Goal: Find specific page/section

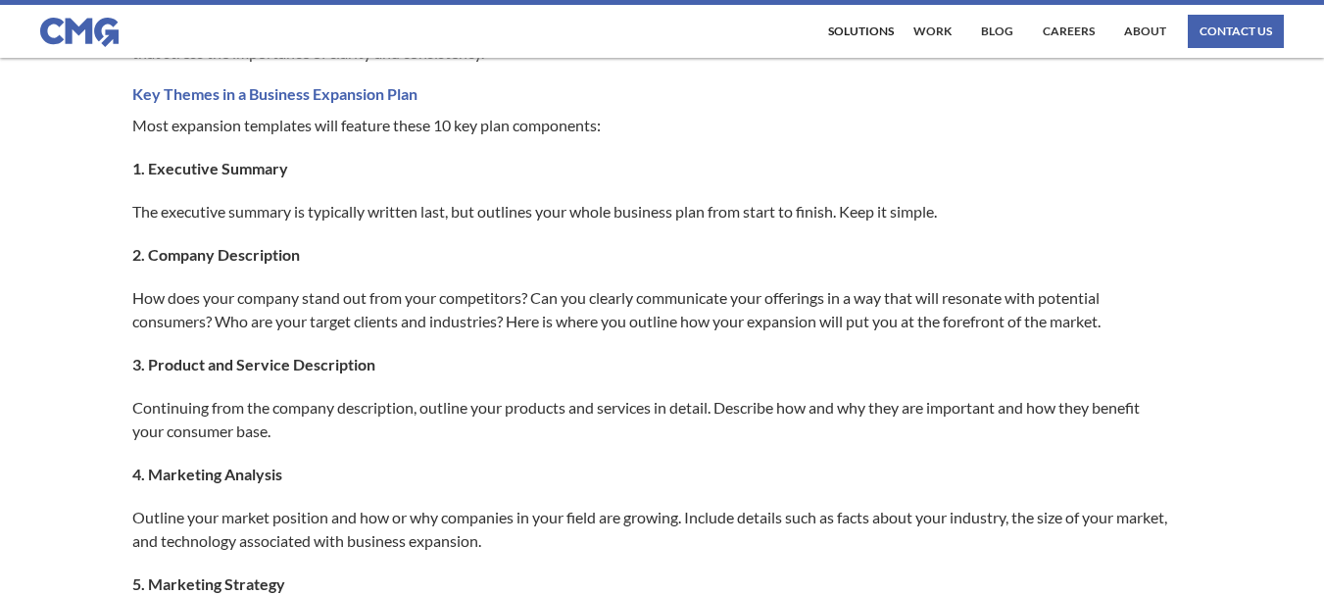
scroll to position [588, 0]
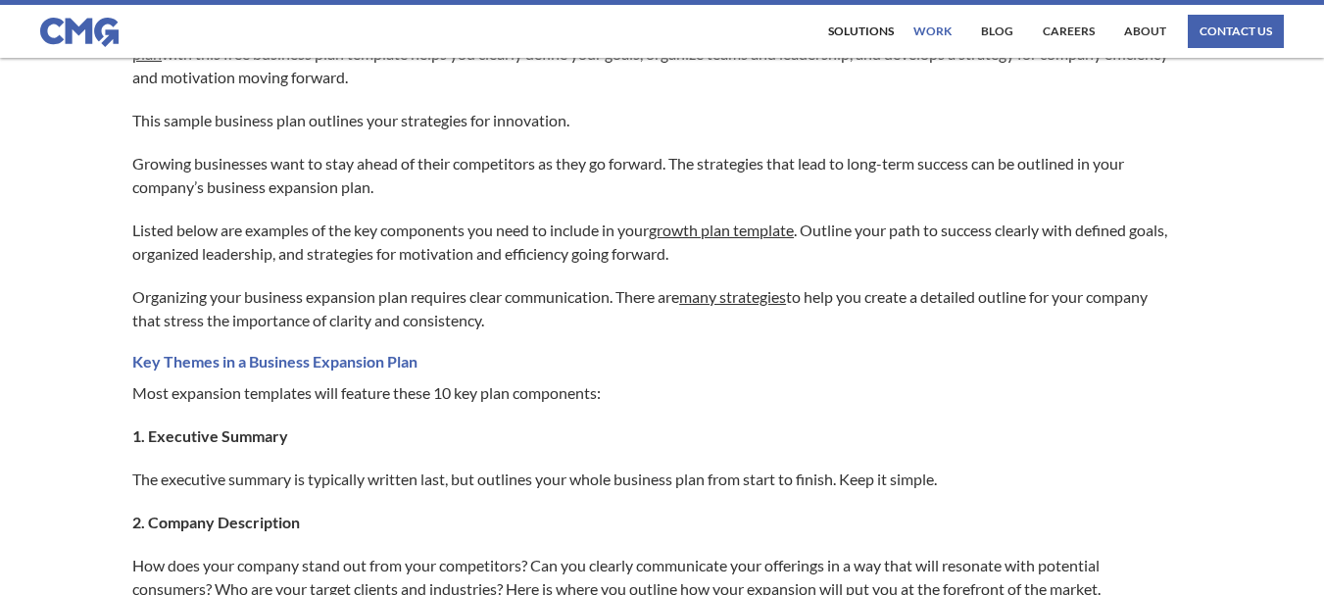
click at [949, 25] on link "work" at bounding box center [933, 31] width 48 height 33
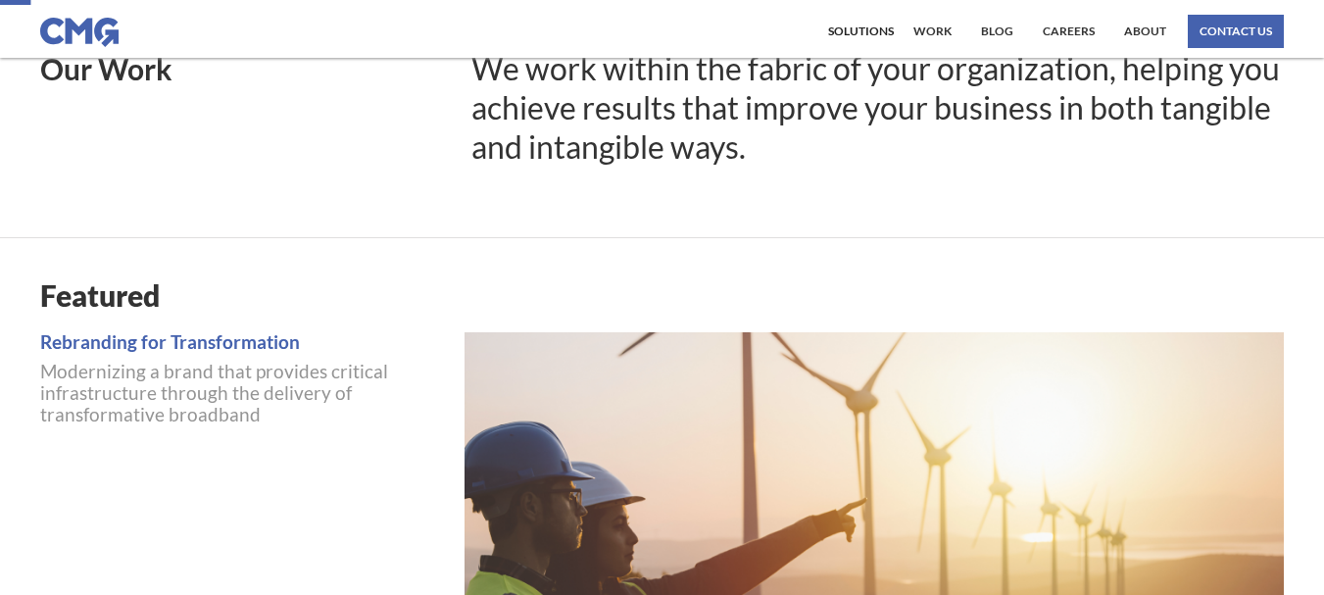
scroll to position [294, 0]
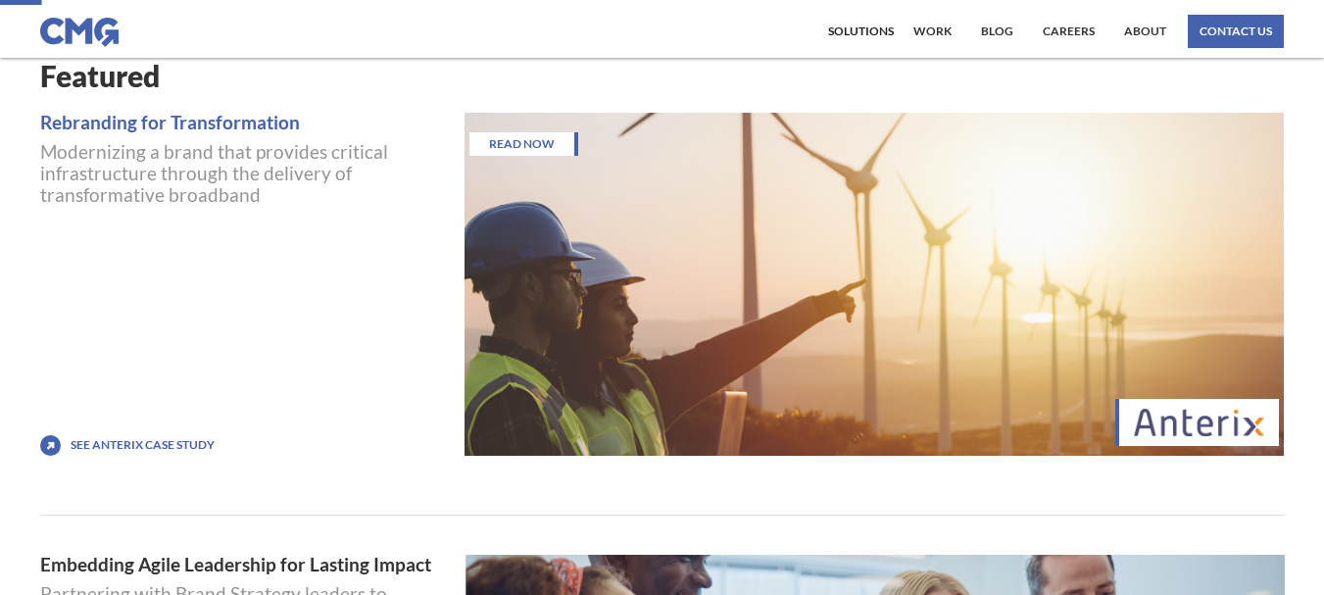
click at [916, 255] on div "READ NOW" at bounding box center [875, 284] width 821 height 343
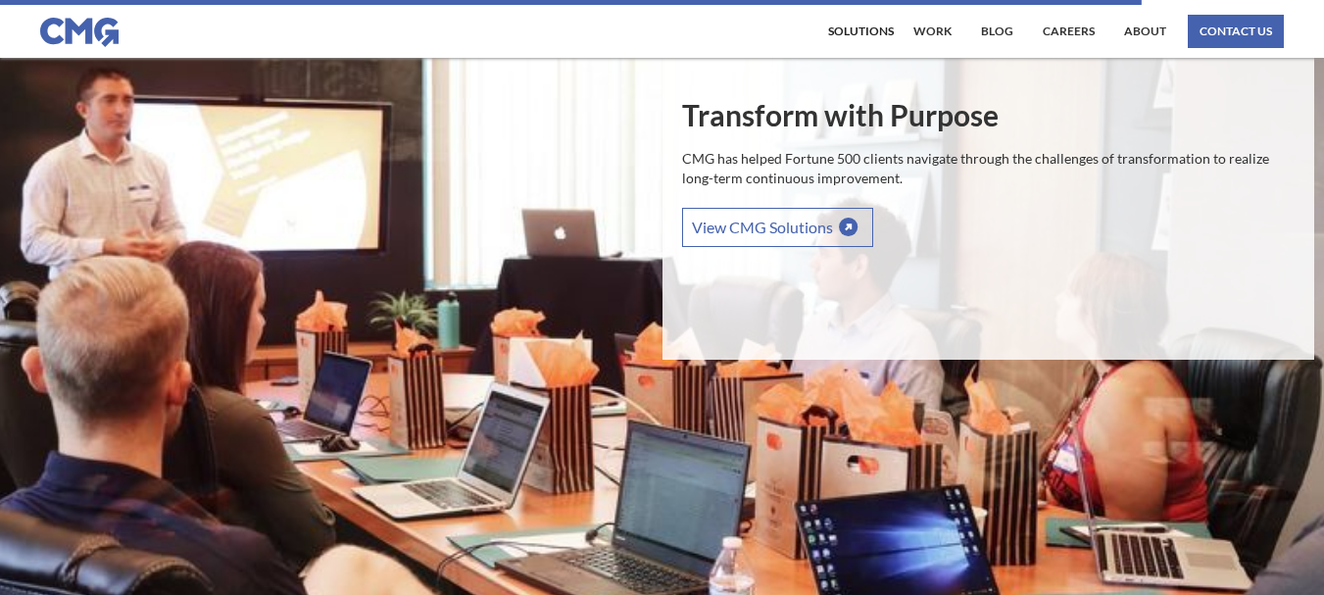
scroll to position [3638, 0]
